Goal: Check status: Check status

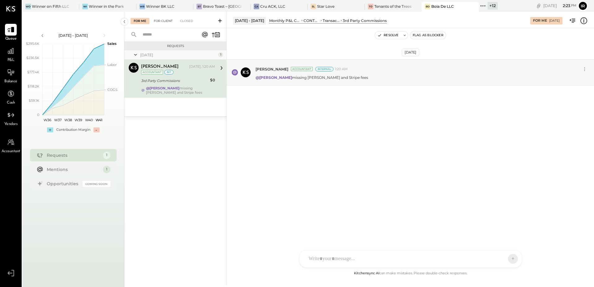
click at [168, 22] on div "For Client" at bounding box center [163, 21] width 25 height 6
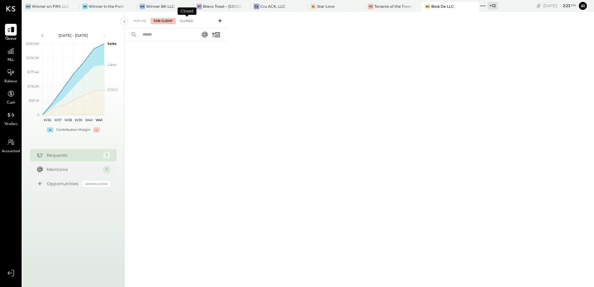
click at [185, 22] on div "Closed" at bounding box center [186, 21] width 19 height 6
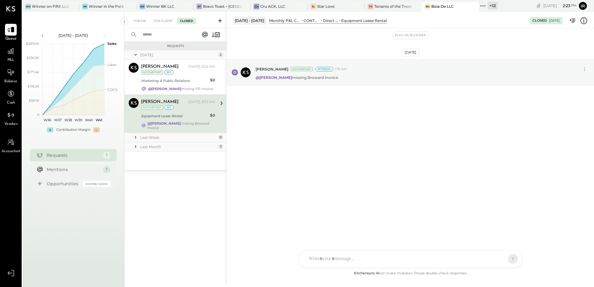
click at [172, 144] on div "Last Month" at bounding box center [178, 146] width 76 height 5
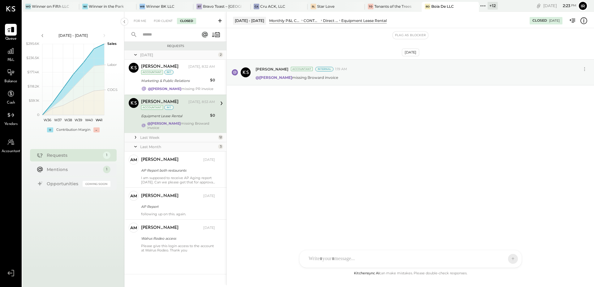
click at [161, 135] on div "Last Week" at bounding box center [178, 137] width 76 height 5
